Goal: Task Accomplishment & Management: Manage account settings

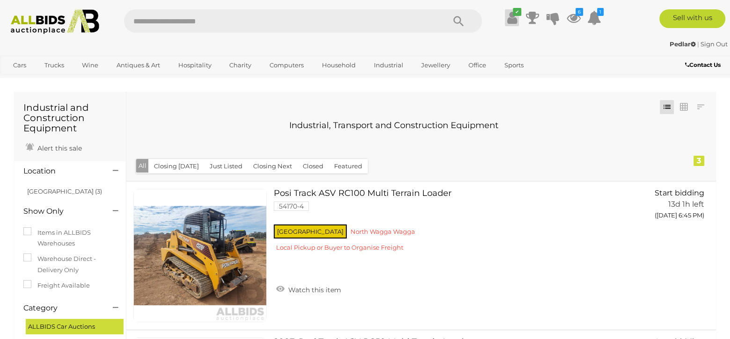
click at [511, 16] on icon at bounding box center [512, 17] width 10 height 17
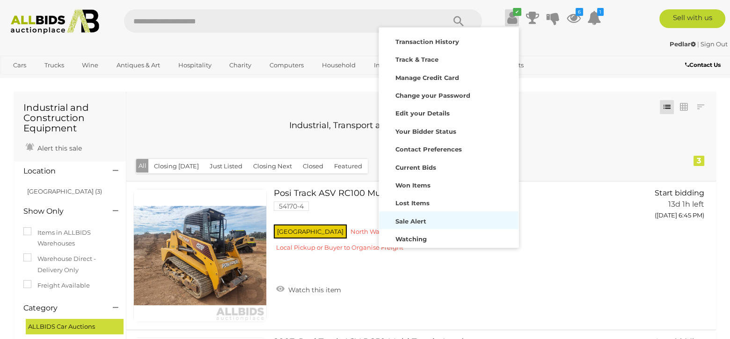
scroll to position [36, 0]
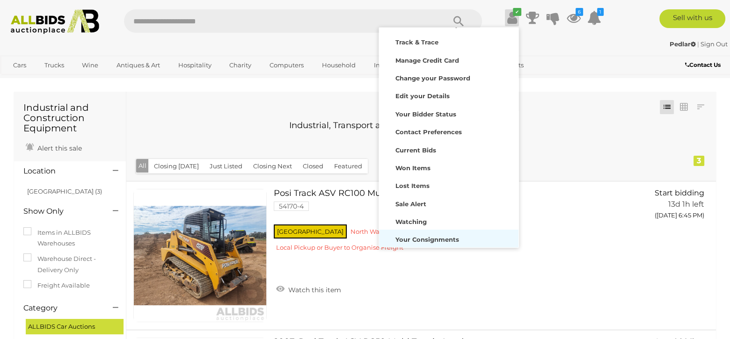
click at [424, 241] on strong "Your Consignments" at bounding box center [427, 239] width 64 height 7
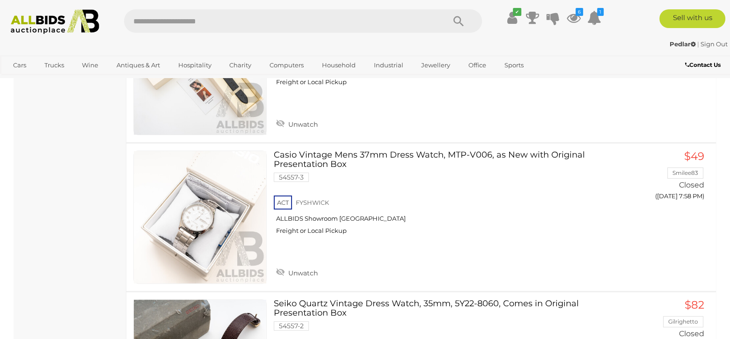
scroll to position [281, 0]
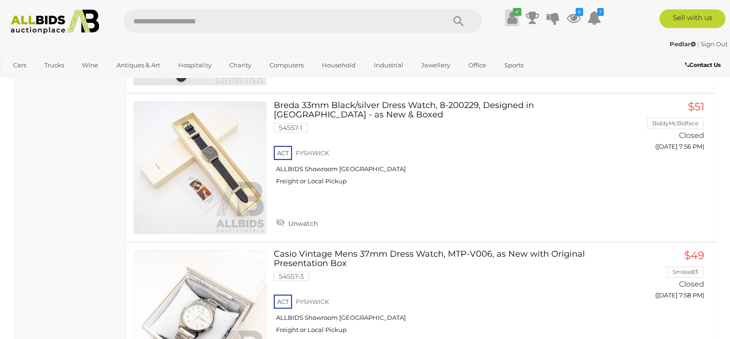
click at [512, 15] on link "✔" at bounding box center [512, 17] width 14 height 17
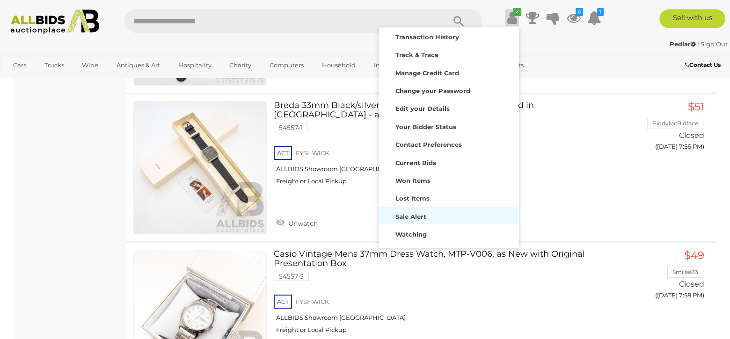
scroll to position [36, 0]
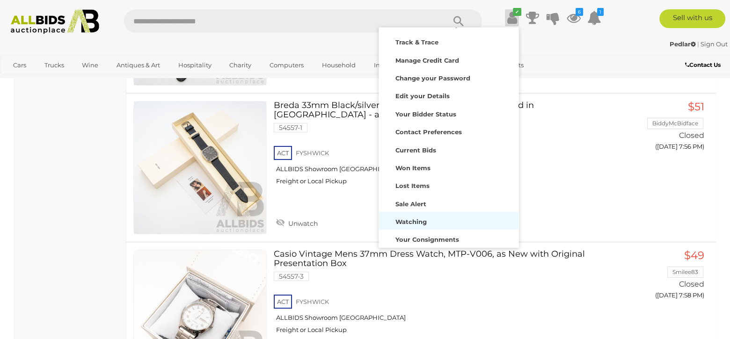
click at [414, 222] on strong "Watching" at bounding box center [410, 221] width 31 height 7
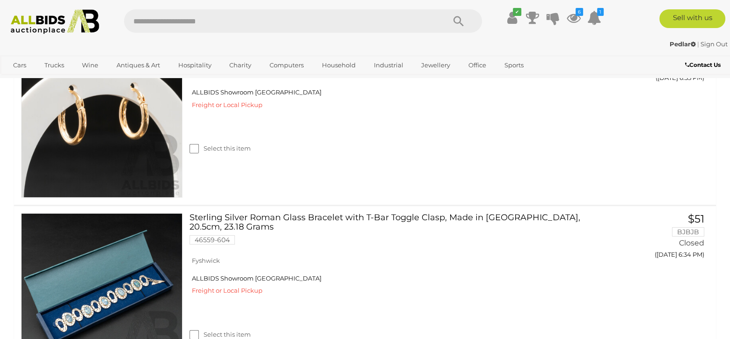
scroll to position [3884, 0]
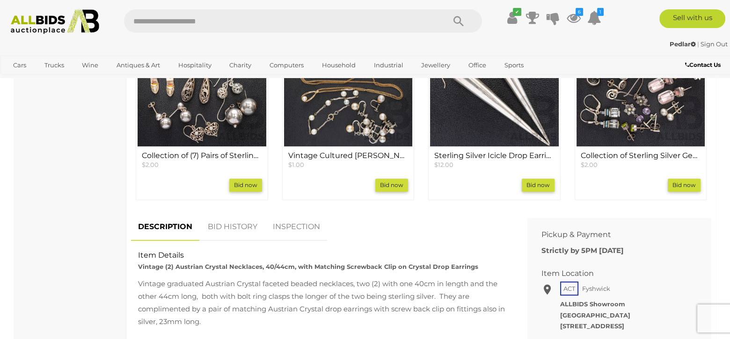
scroll to position [468, 0]
